Goal: Use online tool/utility: Utilize a website feature to perform a specific function

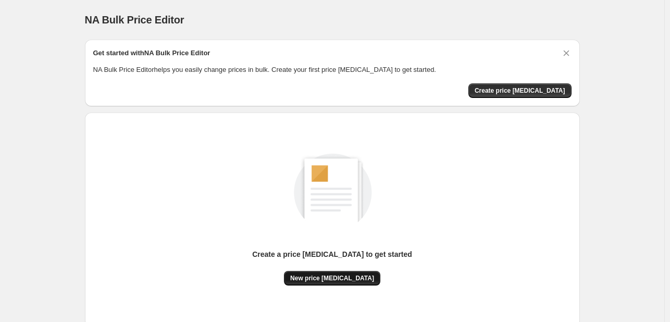
click at [352, 276] on span "New price [MEDICAL_DATA]" at bounding box center [332, 278] width 84 height 8
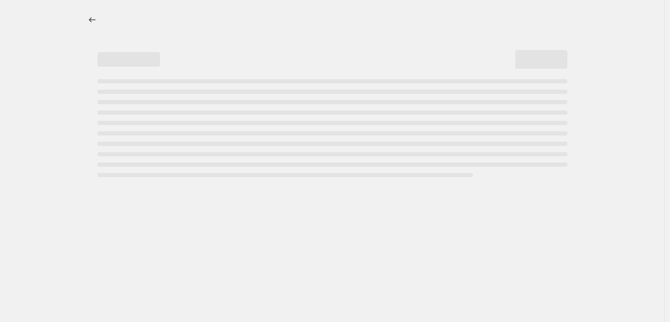
select select "percentage"
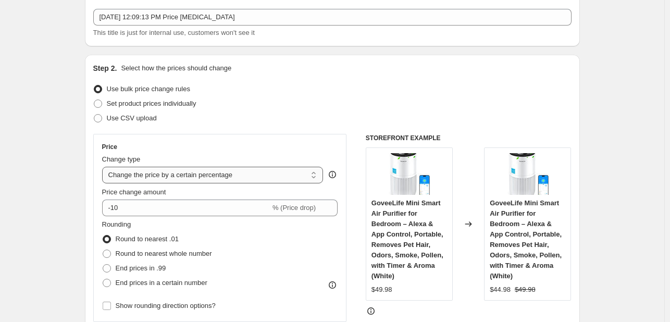
scroll to position [58, 0]
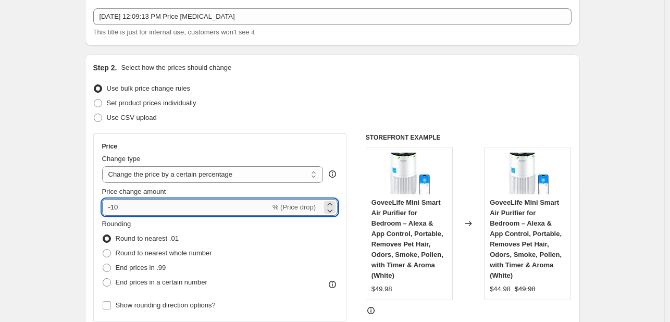
click at [182, 208] on input "-10" at bounding box center [186, 207] width 168 height 17
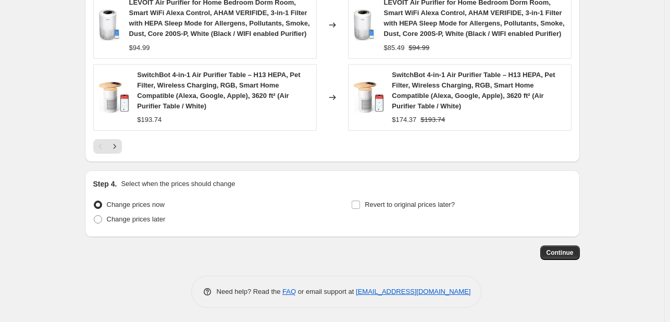
scroll to position [819, 0]
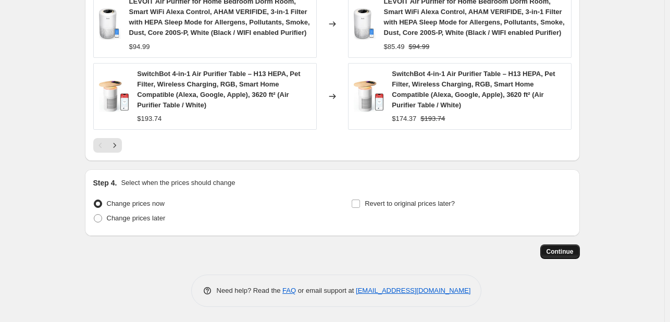
click at [566, 250] on span "Continue" at bounding box center [560, 252] width 27 height 8
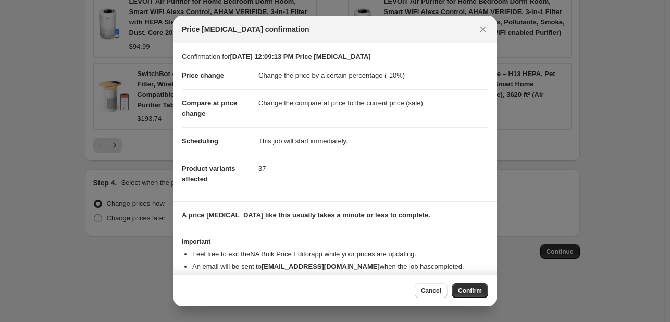
scroll to position [20, 0]
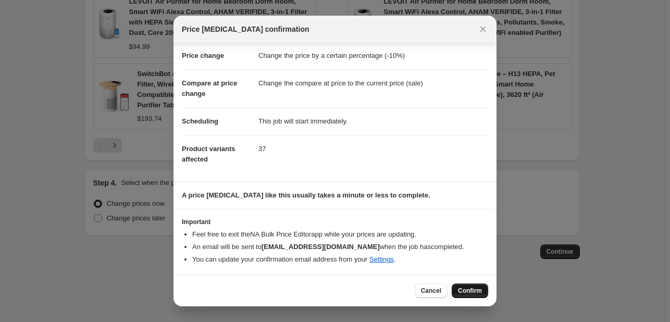
click at [469, 289] on span "Confirm" at bounding box center [470, 291] width 24 height 8
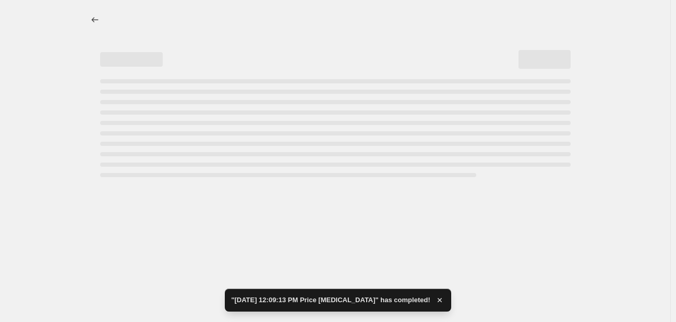
select select "percentage"
